Goal: Information Seeking & Learning: Check status

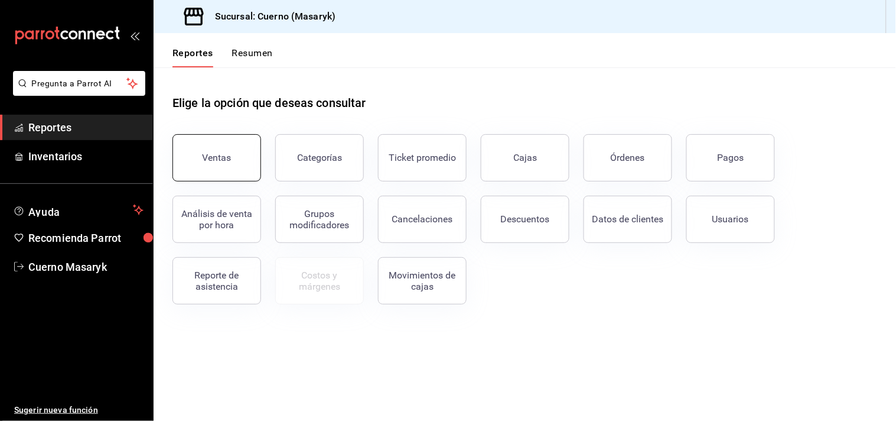
click at [229, 160] on div "Ventas" at bounding box center [217, 157] width 29 height 11
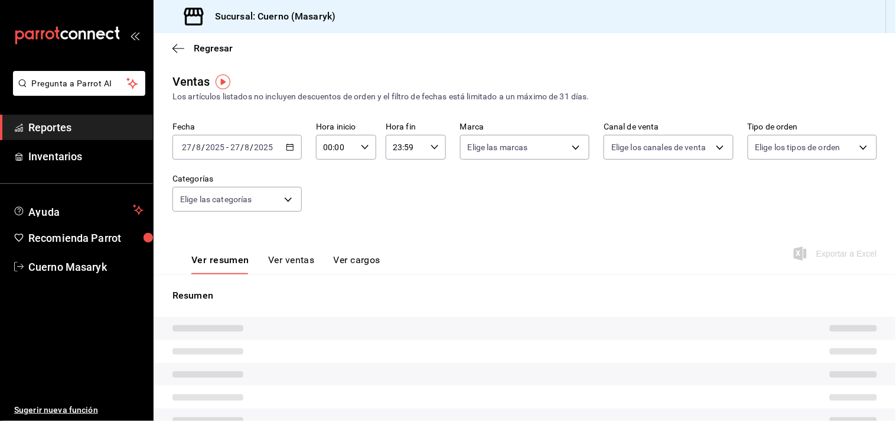
type input "05:00"
type input "04:59"
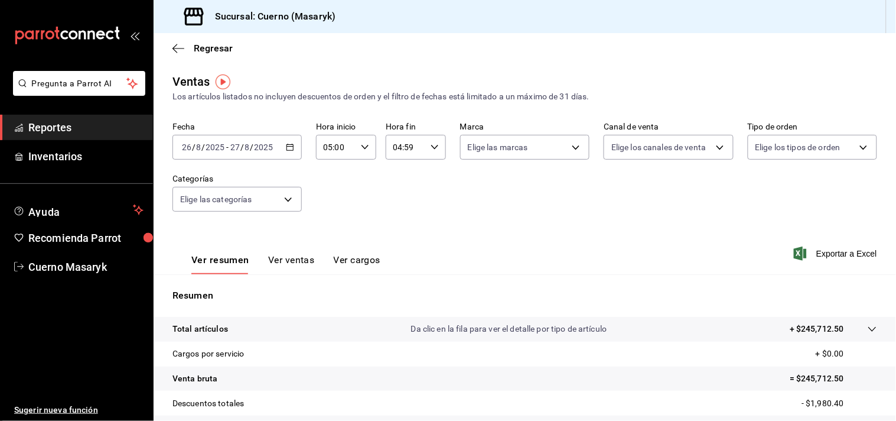
click at [292, 151] on icon "button" at bounding box center [290, 147] width 8 height 8
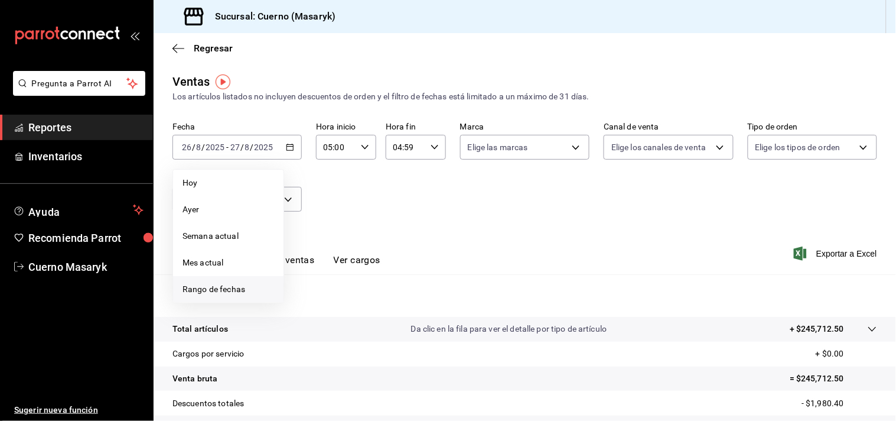
click at [220, 289] on span "Rango de fechas" at bounding box center [229, 289] width 92 height 12
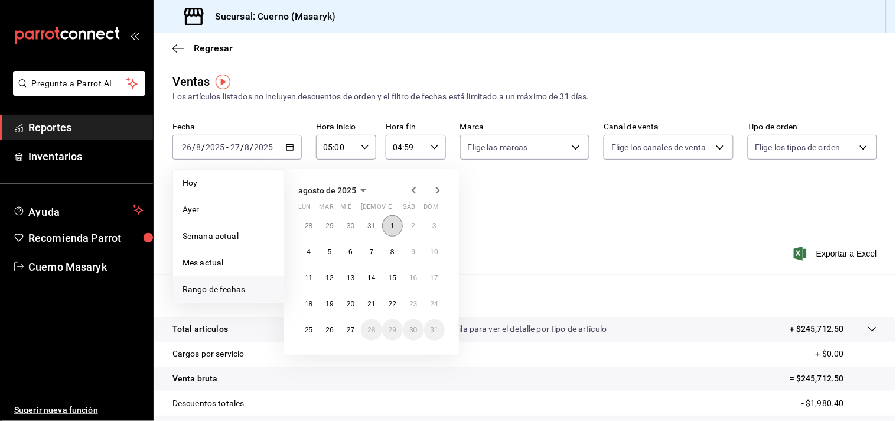
click at [399, 222] on button "1" at bounding box center [392, 225] width 21 height 21
click at [352, 333] on abbr "27" at bounding box center [351, 330] width 8 height 8
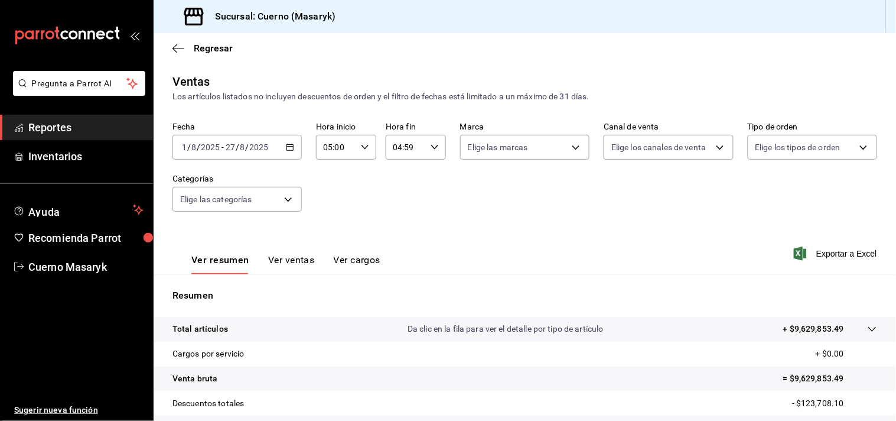
scroll to position [145, 0]
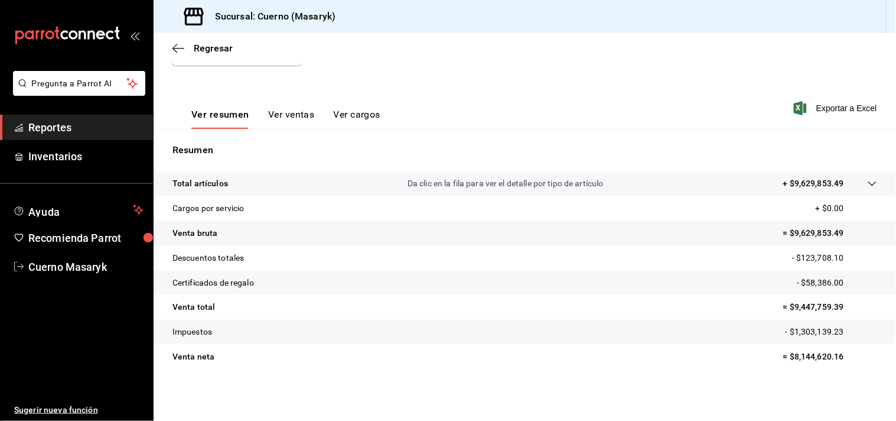
click at [59, 127] on span "Reportes" at bounding box center [85, 127] width 115 height 16
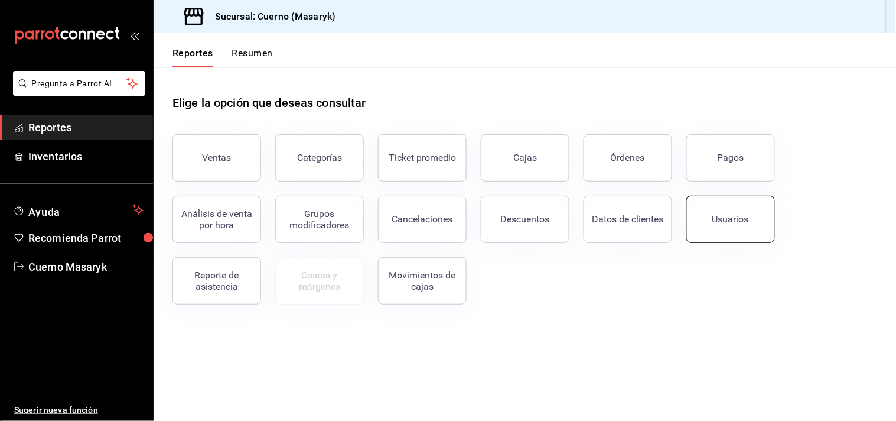
click at [567, 224] on button "Usuarios" at bounding box center [730, 219] width 89 height 47
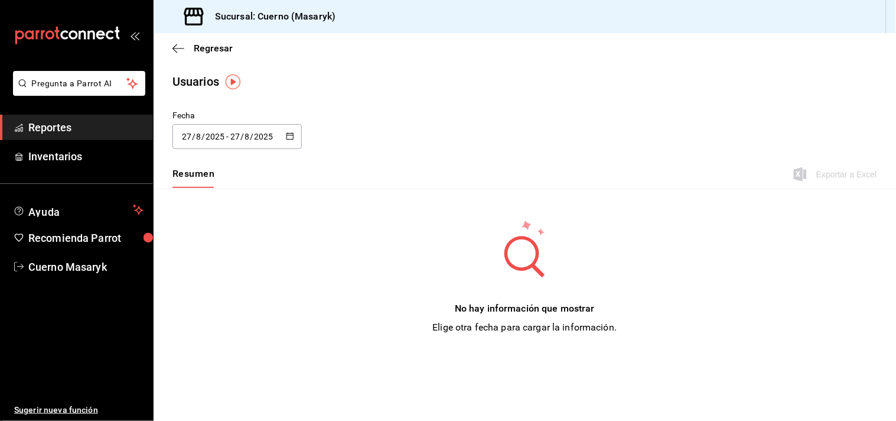
click at [63, 122] on span "Reportes" at bounding box center [85, 127] width 115 height 16
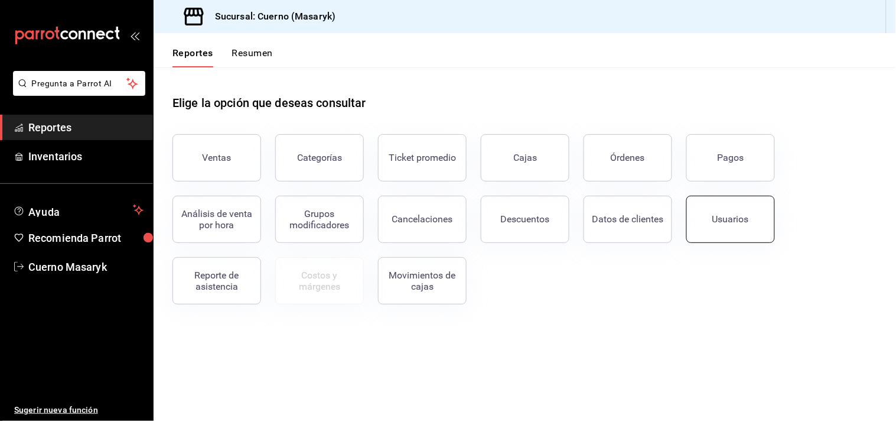
click at [567, 230] on button "Usuarios" at bounding box center [730, 219] width 89 height 47
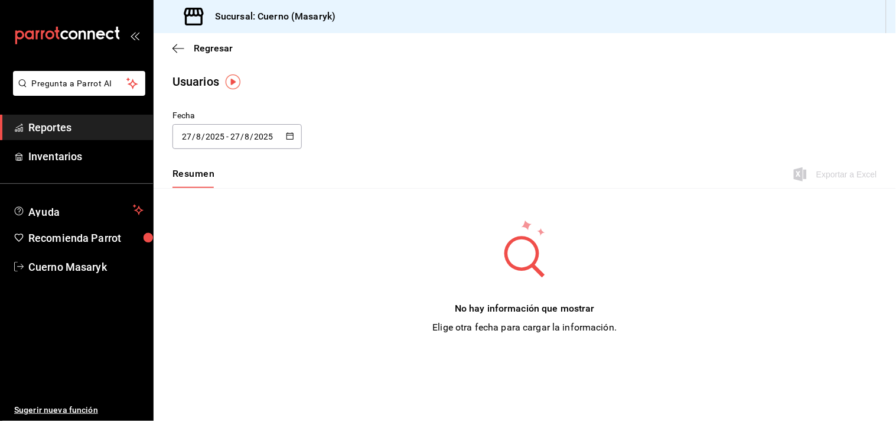
click at [288, 138] on icon "button" at bounding box center [290, 136] width 8 height 8
click at [292, 132] on icon "button" at bounding box center [290, 136] width 8 height 8
click at [285, 135] on div "[DATE] [DATE] - [DATE] [DATE]" at bounding box center [237, 136] width 129 height 25
click at [292, 137] on icon "button" at bounding box center [290, 136] width 8 height 8
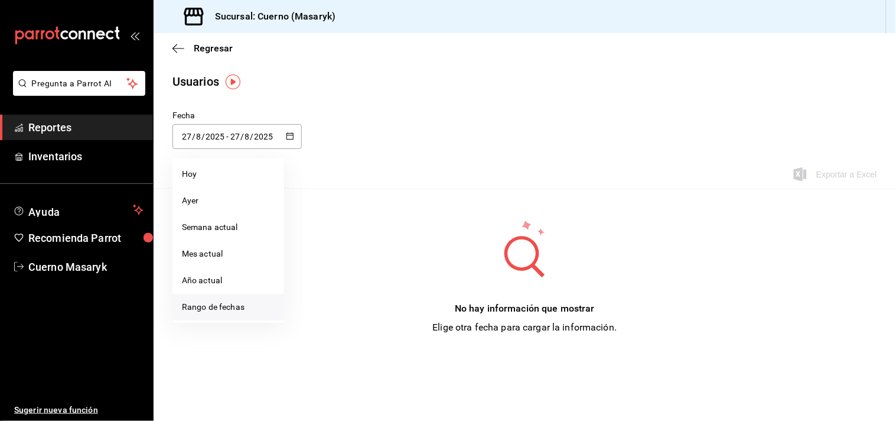
click at [231, 312] on li "Rango de fechas" at bounding box center [229, 307] width 112 height 27
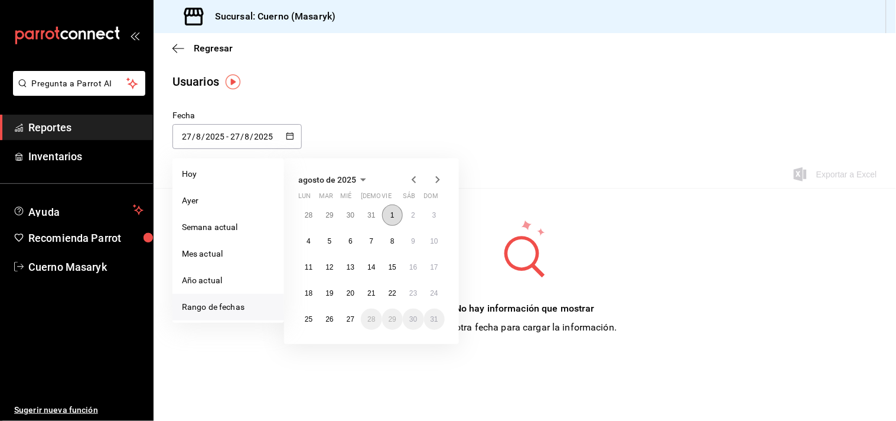
click at [390, 220] on button "1" at bounding box center [392, 214] width 21 height 21
click at [350, 321] on abbr "27" at bounding box center [351, 319] width 8 height 8
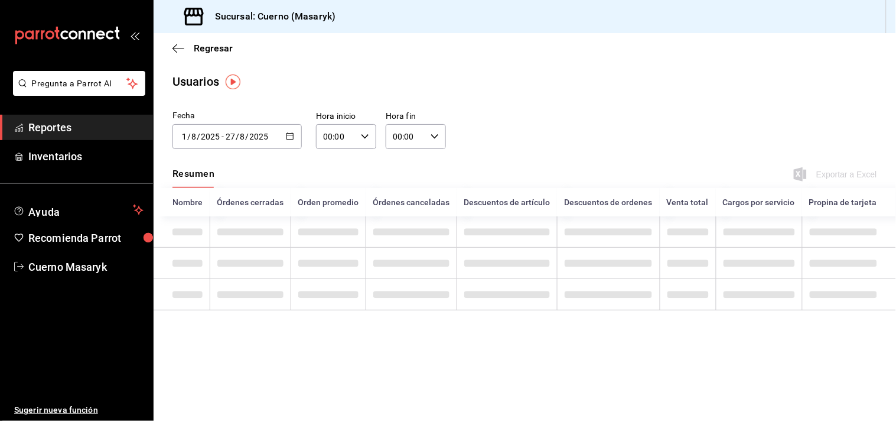
type input "[DATE]"
type input "1"
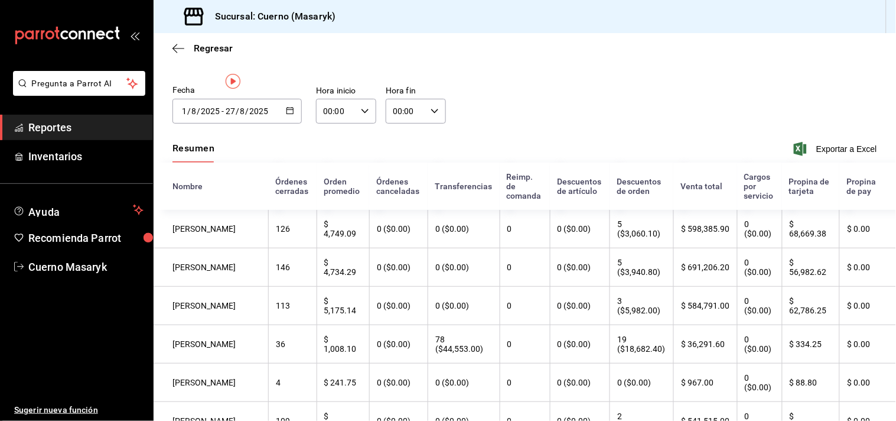
scroll to position [1, 0]
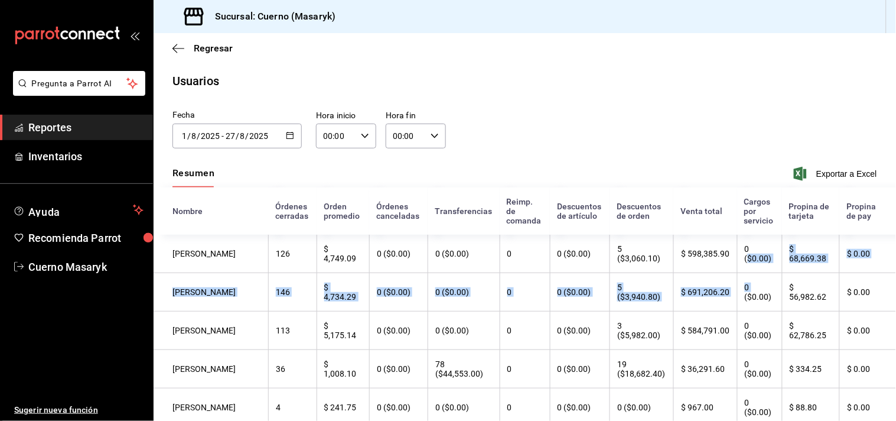
scroll to position [101, 0]
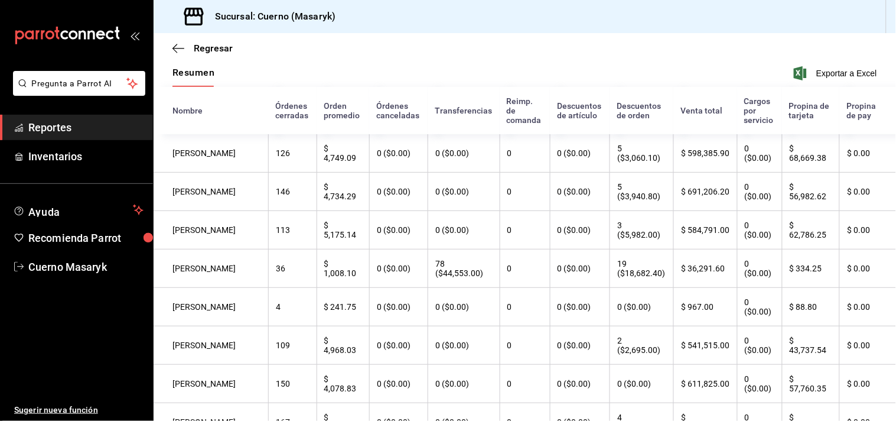
click at [567, 245] on th "0 ($0.00)" at bounding box center [759, 230] width 45 height 38
click at [567, 71] on div "Resumen Exportar a Excel" at bounding box center [525, 74] width 743 height 25
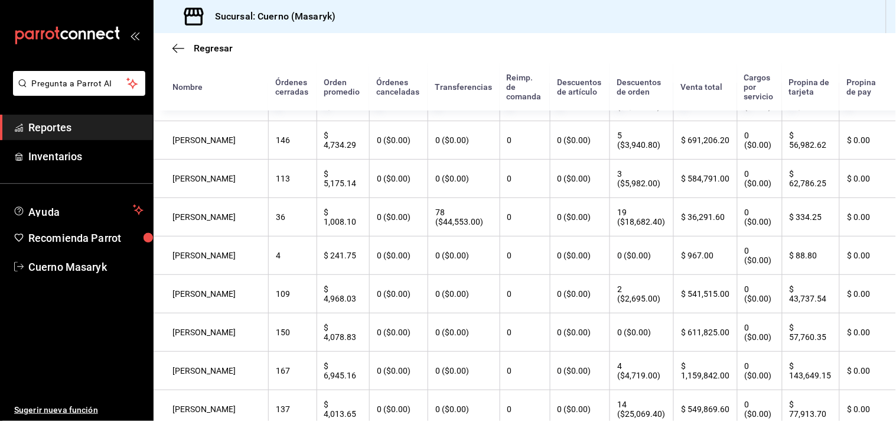
scroll to position [155, 0]
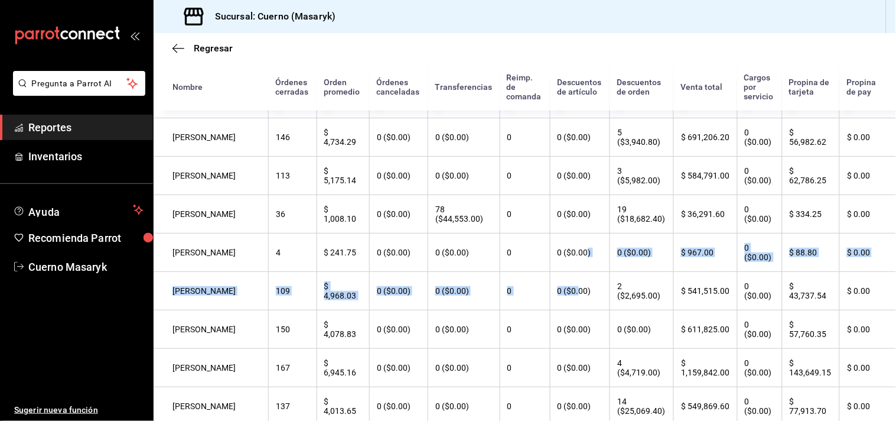
drag, startPoint x: 559, startPoint y: 291, endPoint x: 554, endPoint y: 304, distance: 14.0
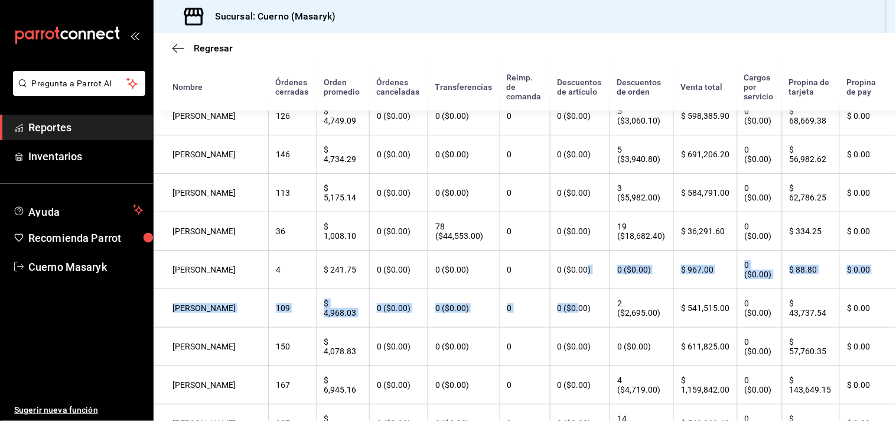
scroll to position [109, 0]
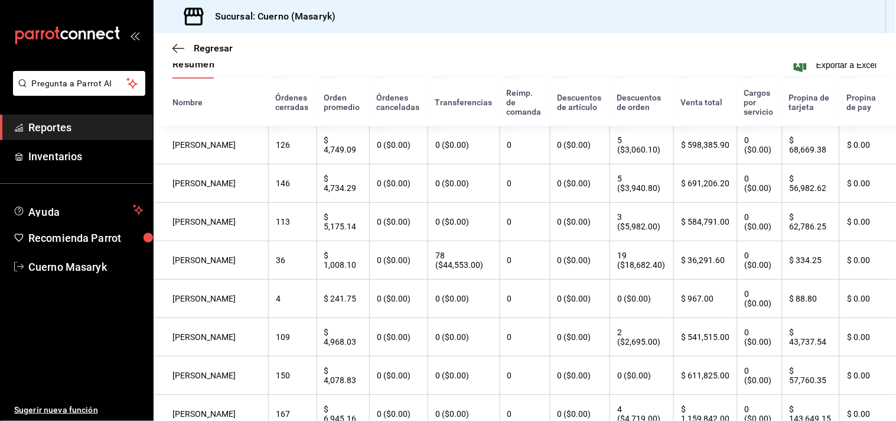
click at [567, 279] on th "0 ($0.00)" at bounding box center [580, 260] width 60 height 38
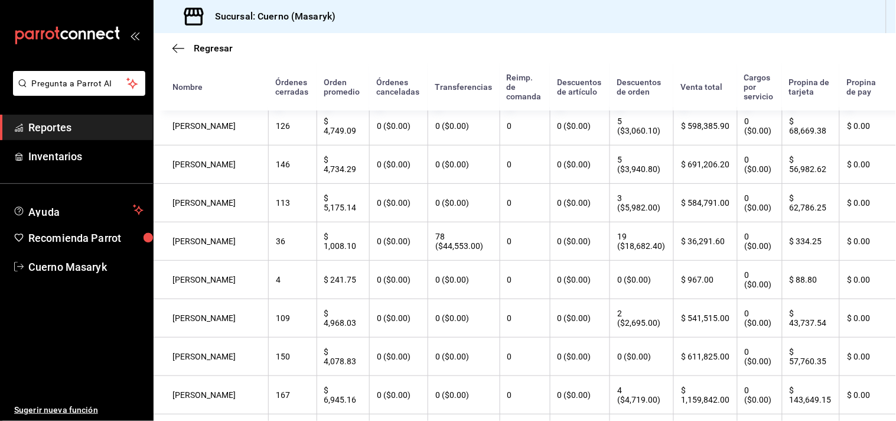
scroll to position [120, 0]
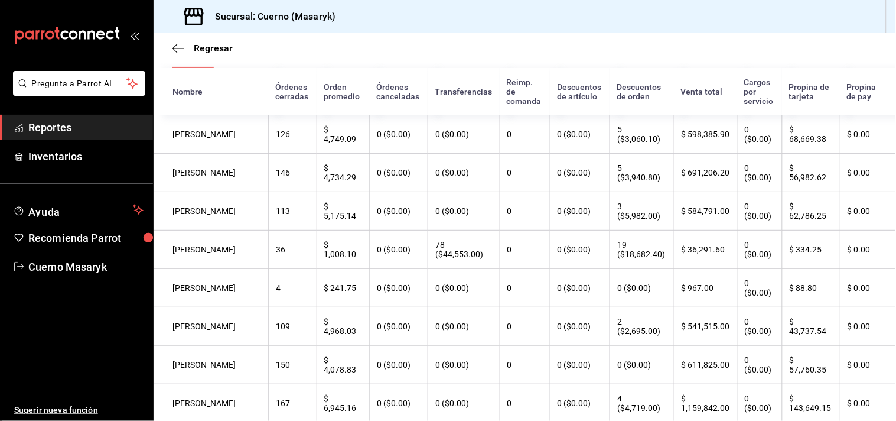
click at [567, 192] on th "$ 691,206.20" at bounding box center [704, 173] width 63 height 38
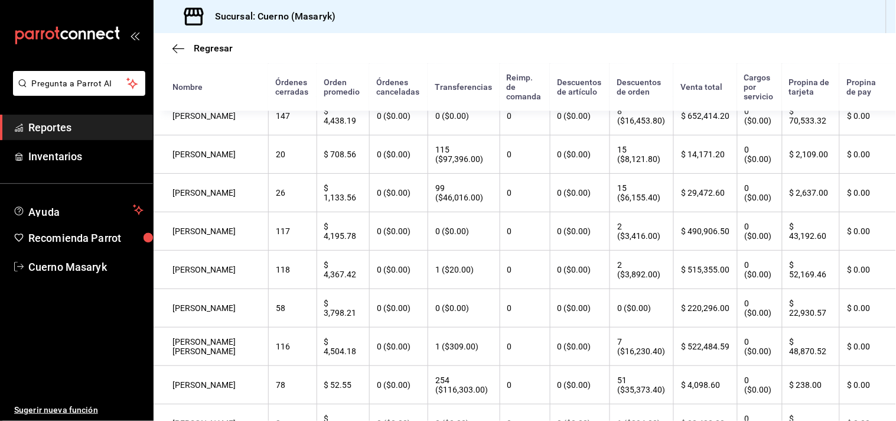
scroll to position [677, 0]
drag, startPoint x: 507, startPoint y: 113, endPoint x: 504, endPoint y: 95, distance: 18.6
click at [507, 96] on th "0" at bounding box center [525, 76] width 50 height 38
